Goal: Use online tool/utility

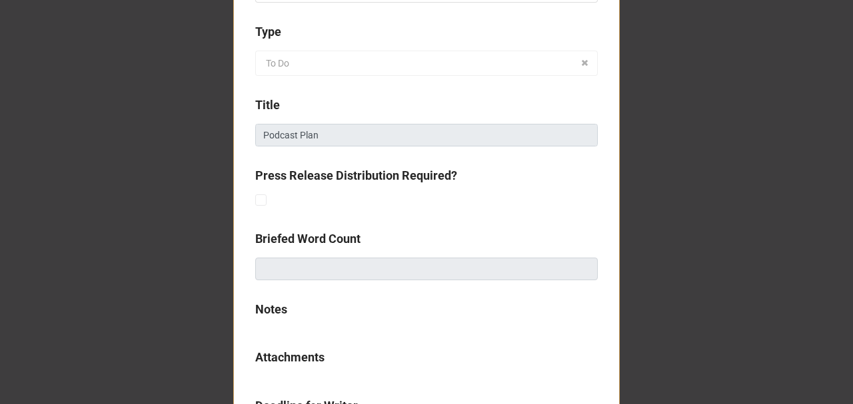
scroll to position [400, 0]
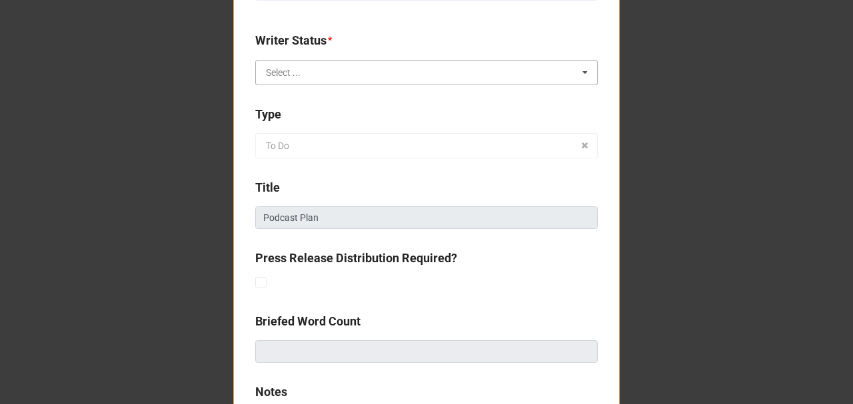
click at [324, 71] on input "text" at bounding box center [427, 73] width 341 height 24
click at [321, 96] on div "Accept" at bounding box center [426, 97] width 341 height 25
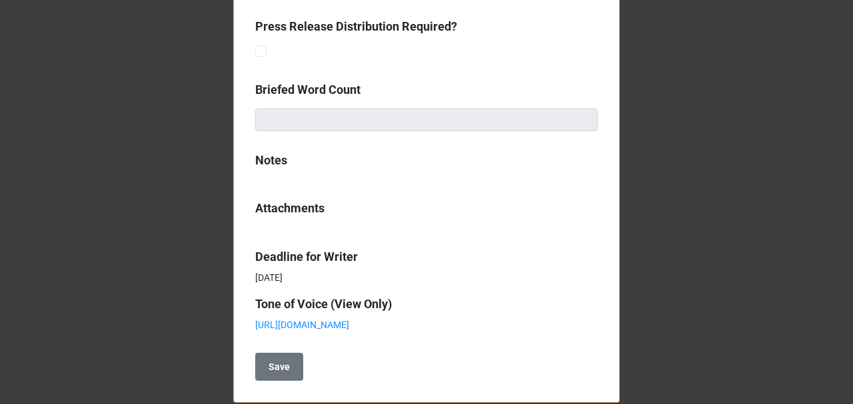
scroll to position [664, 0]
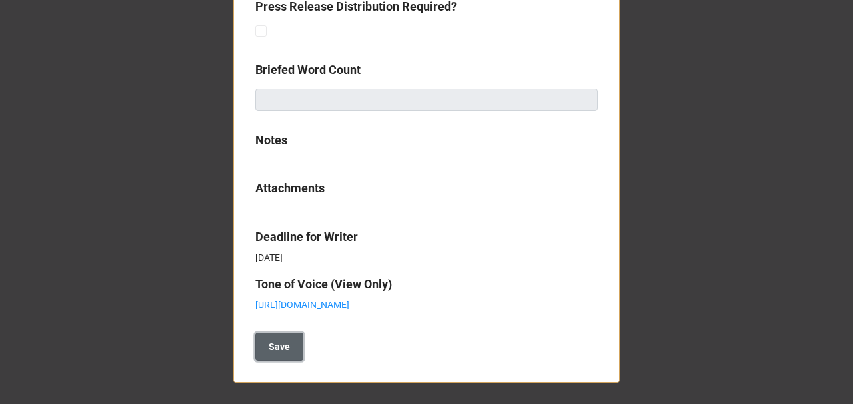
click at [283, 341] on b "Save" at bounding box center [279, 347] width 21 height 14
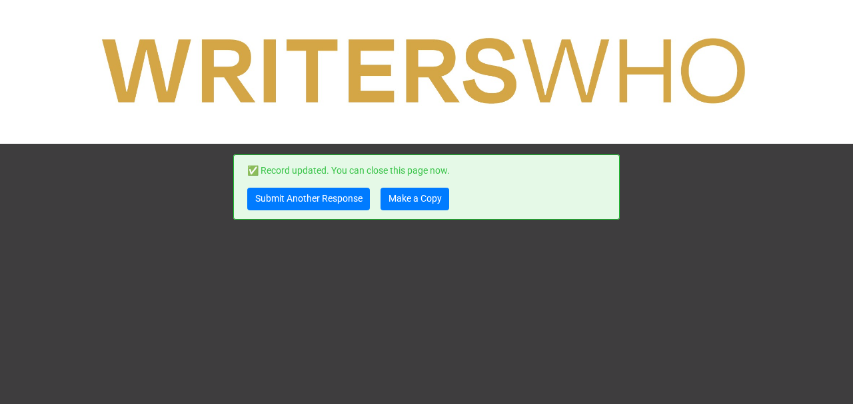
scroll to position [0, 0]
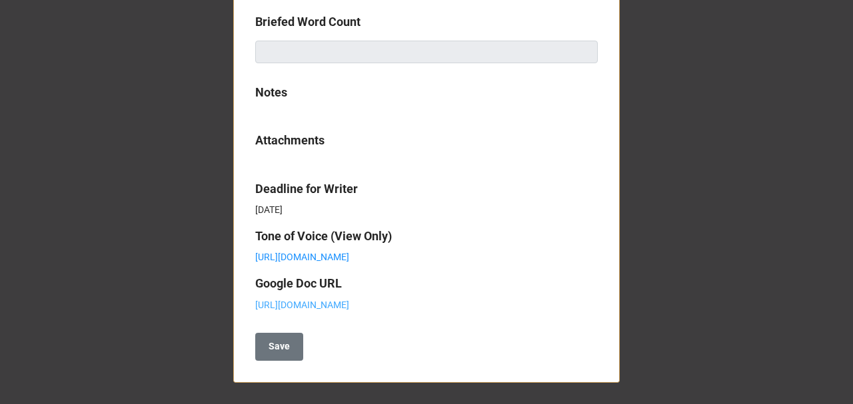
scroll to position [725, 0]
click at [316, 300] on link "[URL][DOMAIN_NAME]" at bounding box center [302, 305] width 94 height 11
